Goal: Task Accomplishment & Management: Use online tool/utility

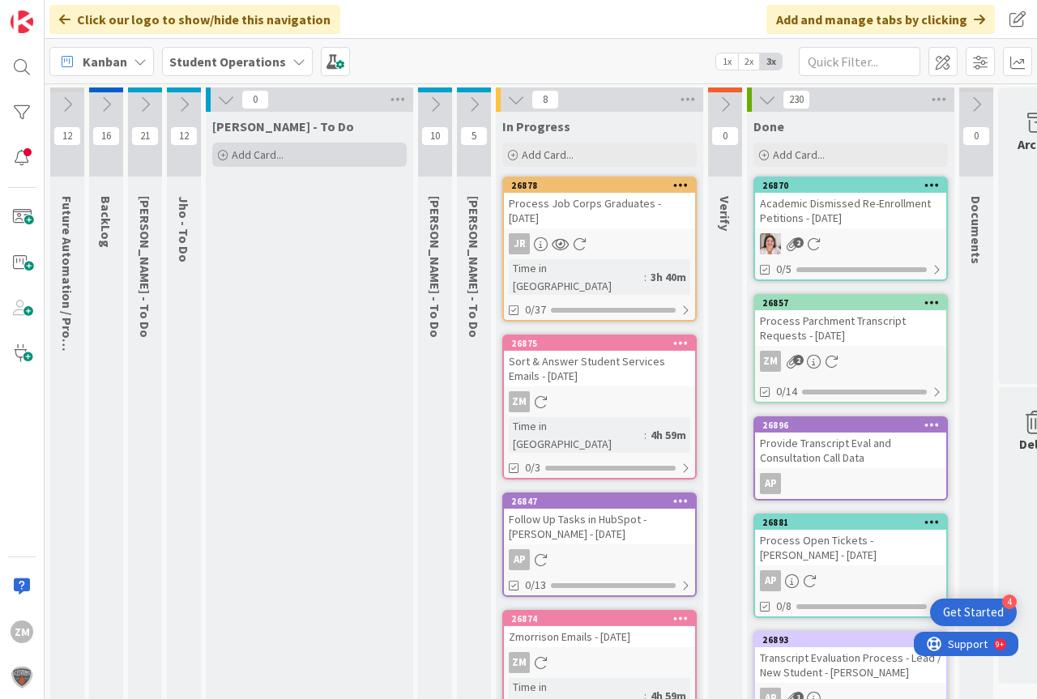
click at [255, 157] on span "Add Card..." at bounding box center [258, 155] width 52 height 15
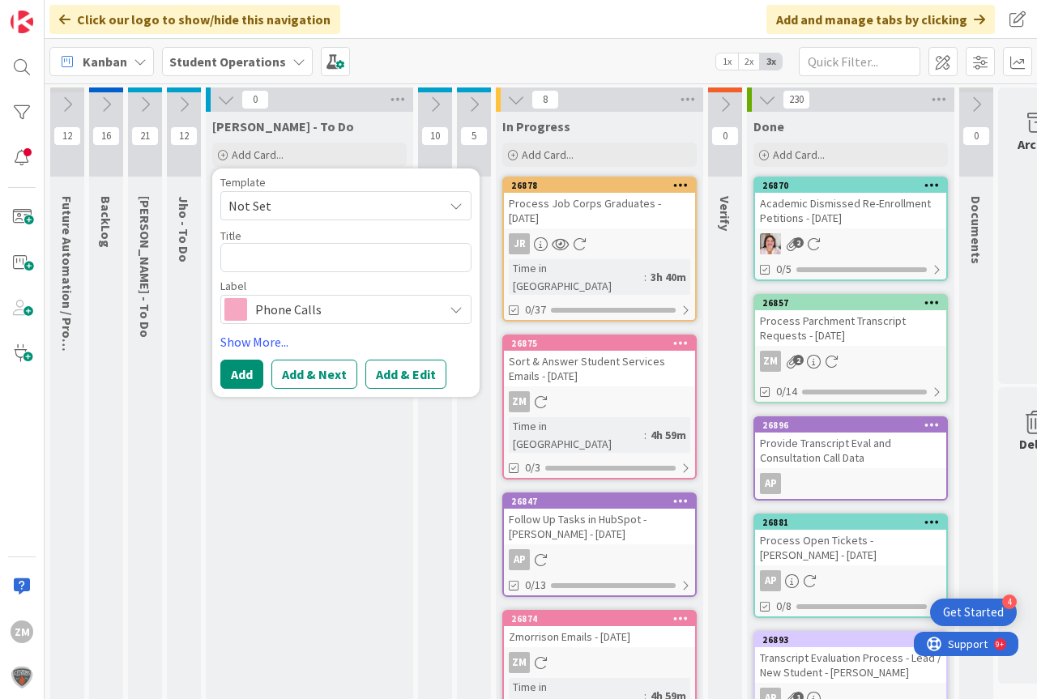
click at [459, 207] on icon at bounding box center [456, 205] width 13 height 13
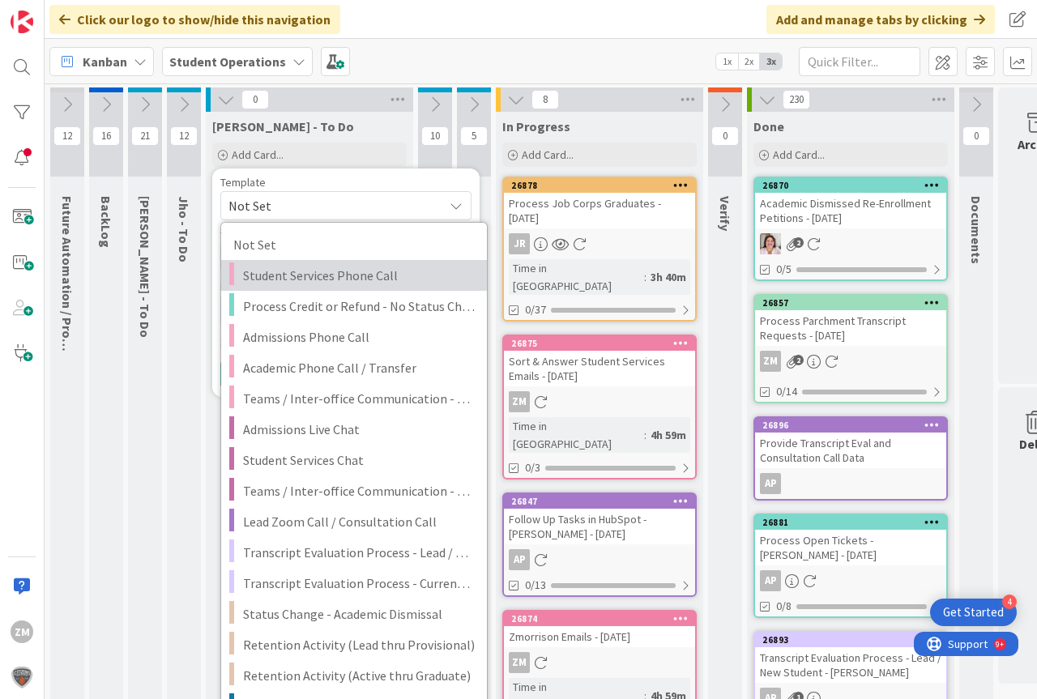
click at [272, 281] on span "Student Services Phone Call" at bounding box center [359, 275] width 232 height 21
type textarea "x"
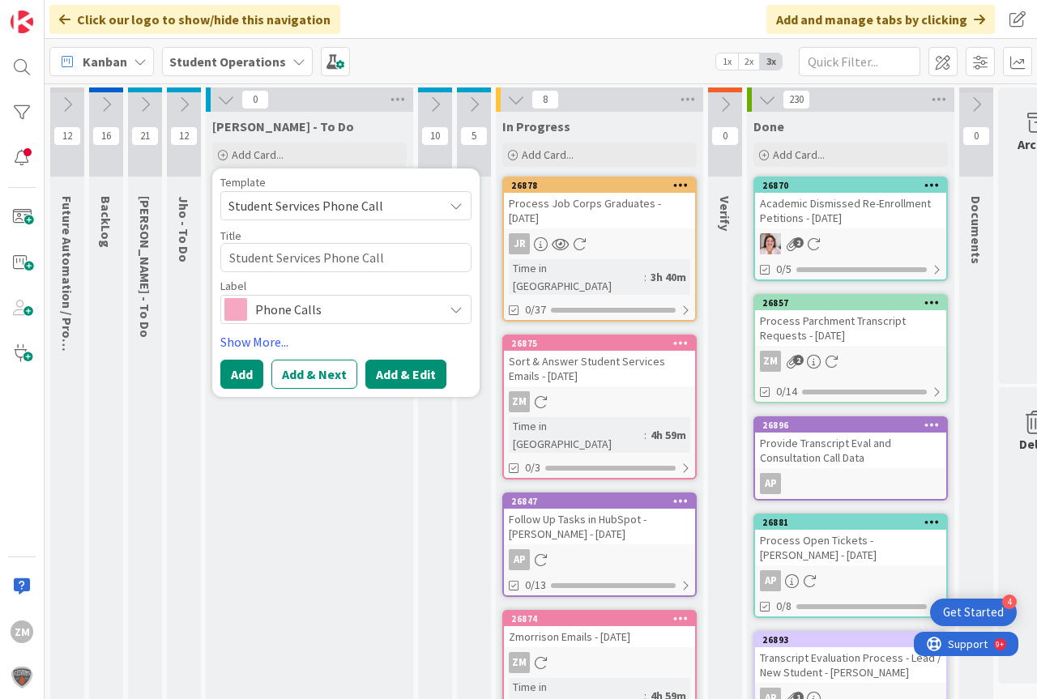
click at [393, 373] on button "Add & Edit" at bounding box center [406, 374] width 81 height 29
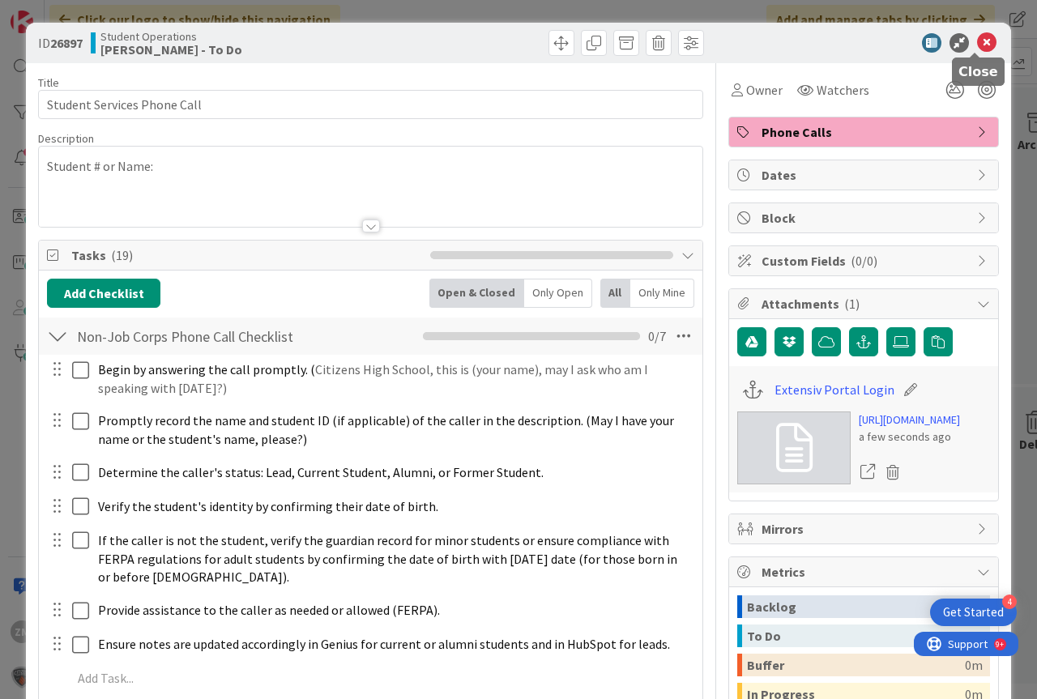
click at [977, 42] on icon at bounding box center [986, 42] width 19 height 19
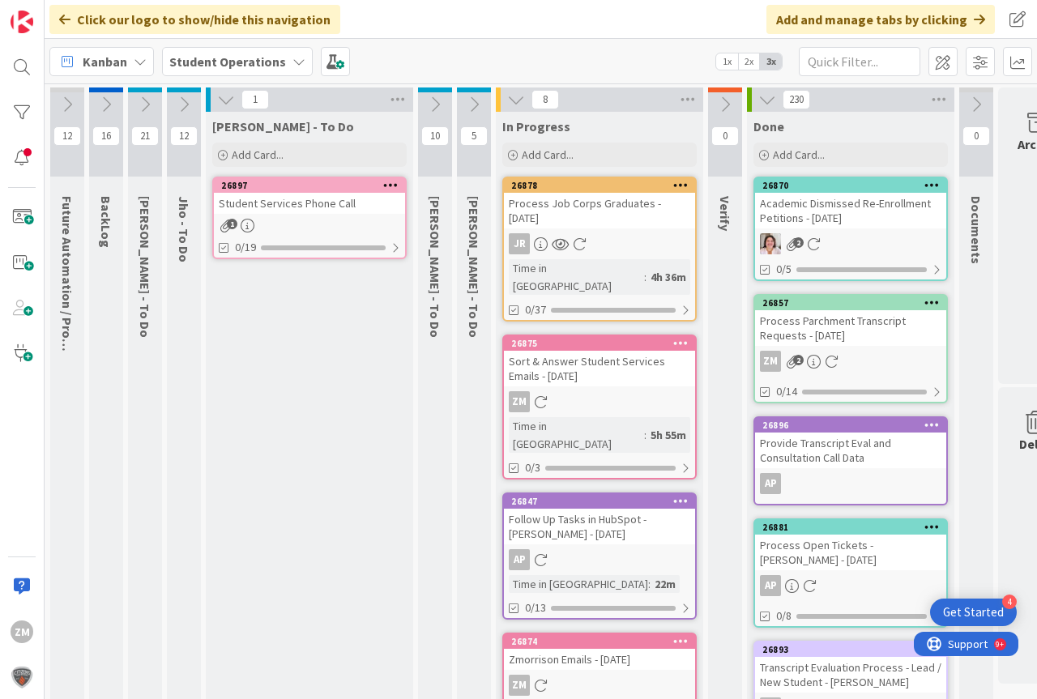
click at [389, 187] on icon at bounding box center [390, 184] width 15 height 11
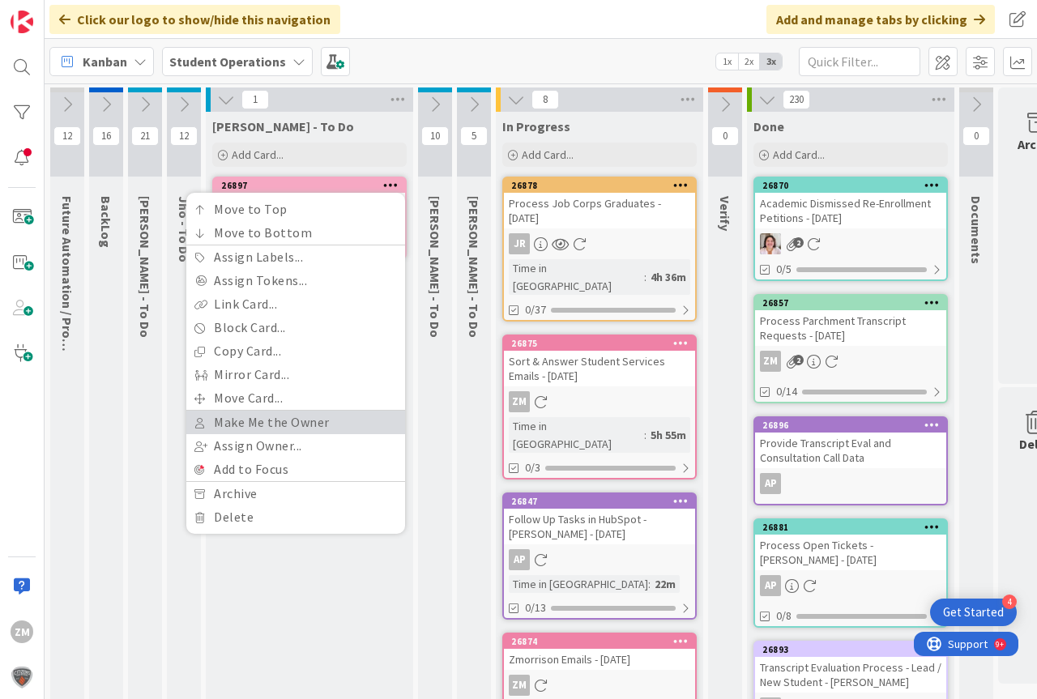
click at [250, 427] on link "Make Me the Owner" at bounding box center [295, 423] width 219 height 24
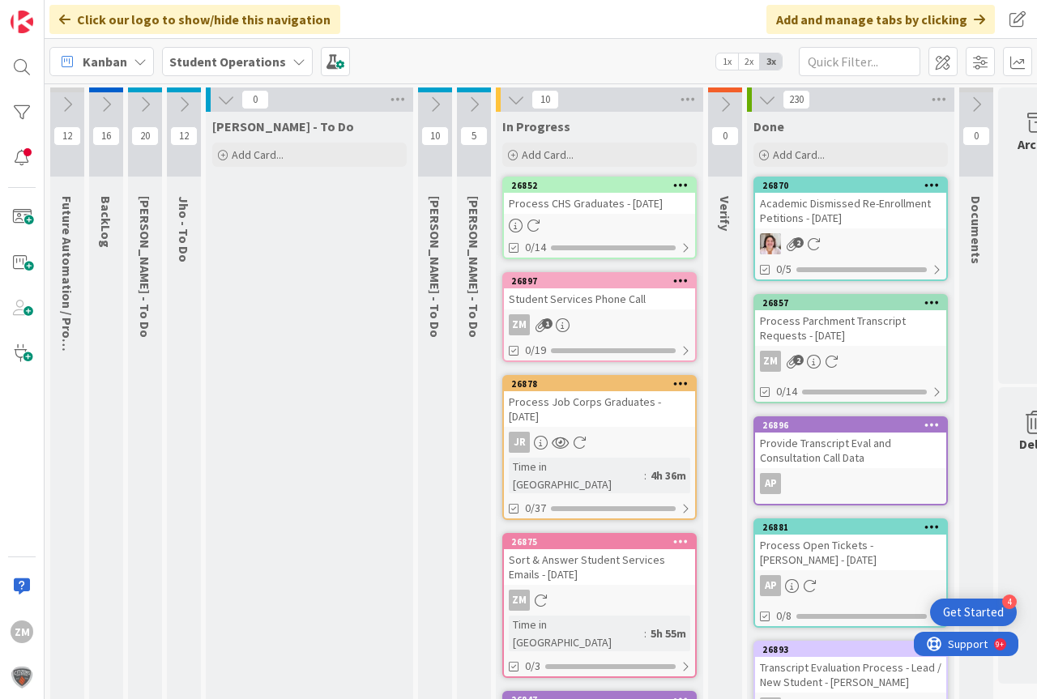
click at [551, 306] on div "Student Services Phone Call" at bounding box center [599, 299] width 191 height 21
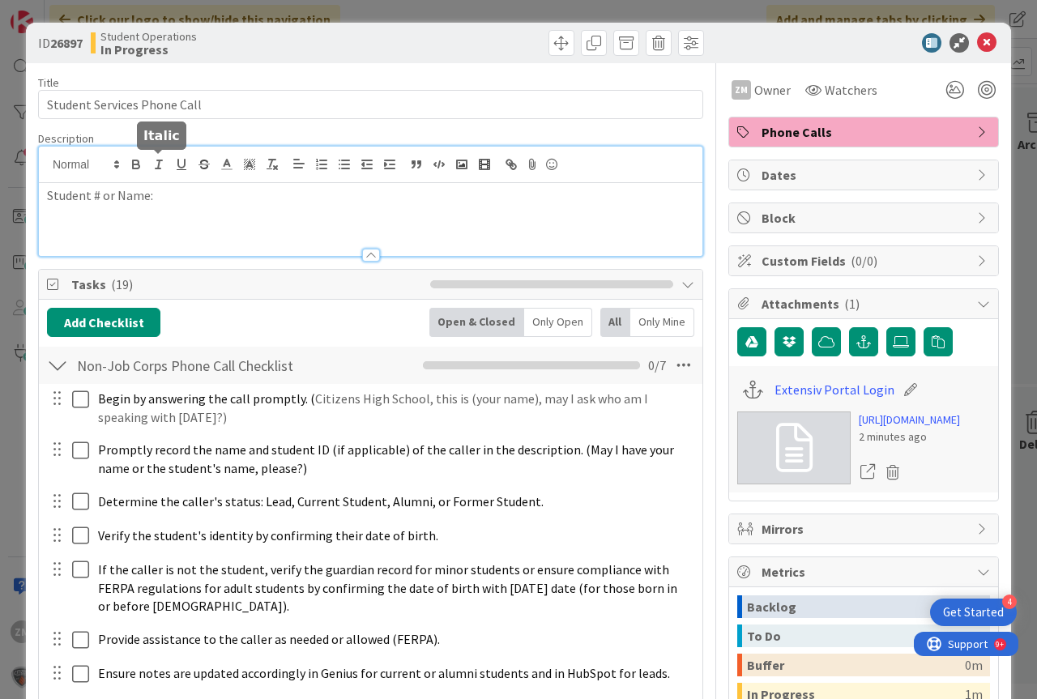
click at [159, 169] on div "Student # or Name:" at bounding box center [371, 201] width 664 height 109
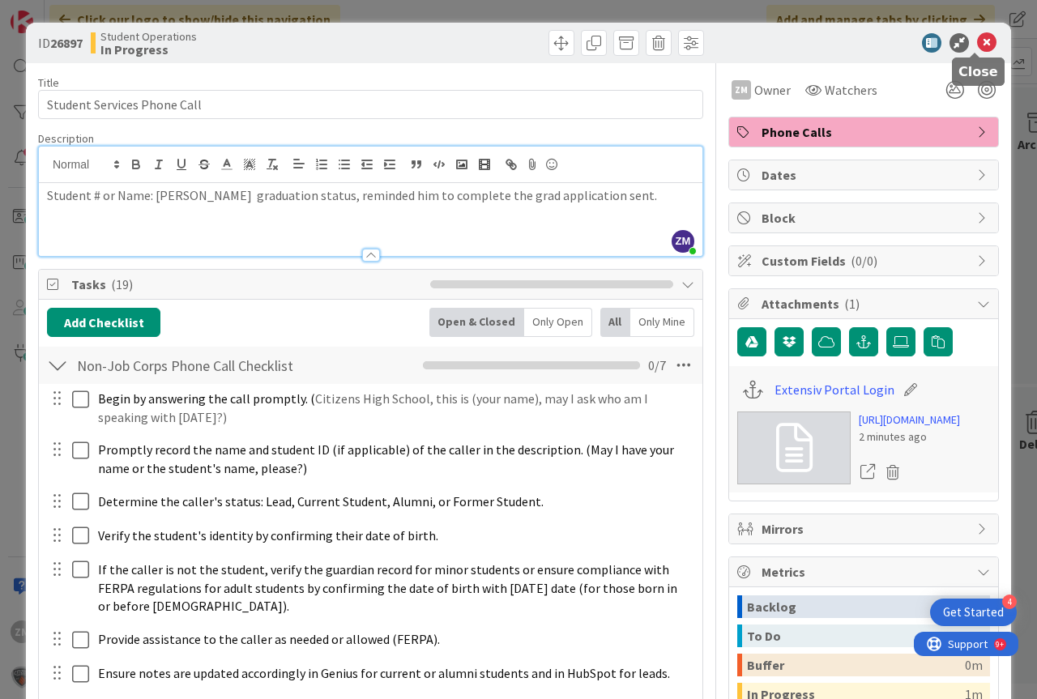
click at [977, 45] on icon at bounding box center [986, 42] width 19 height 19
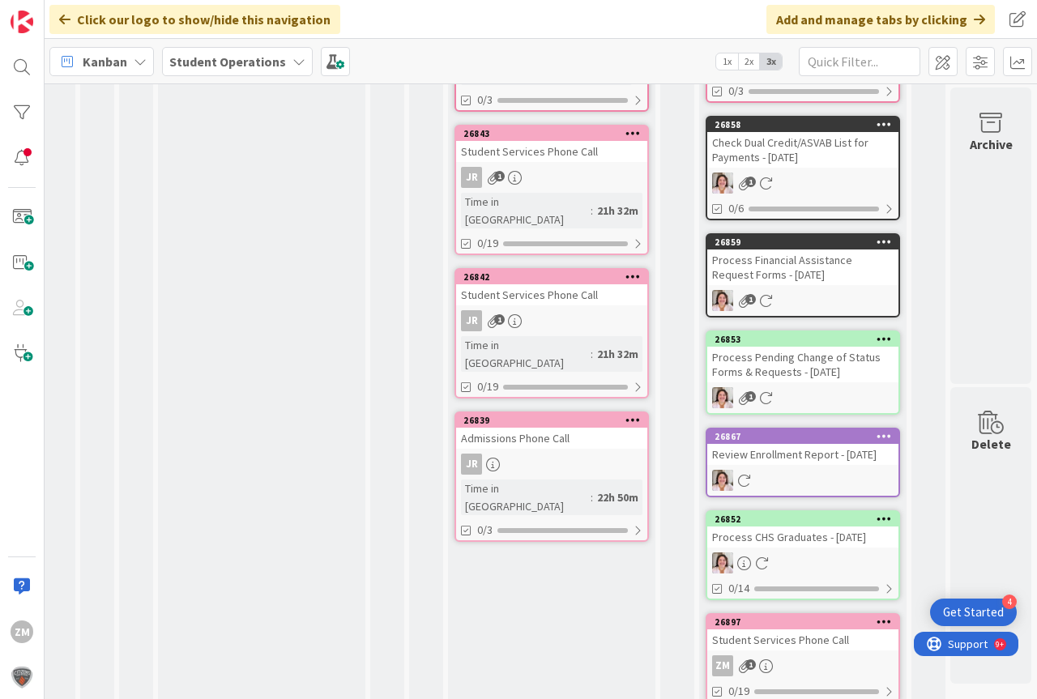
scroll to position [499, 51]
